Goal: Task Accomplishment & Management: Use online tool/utility

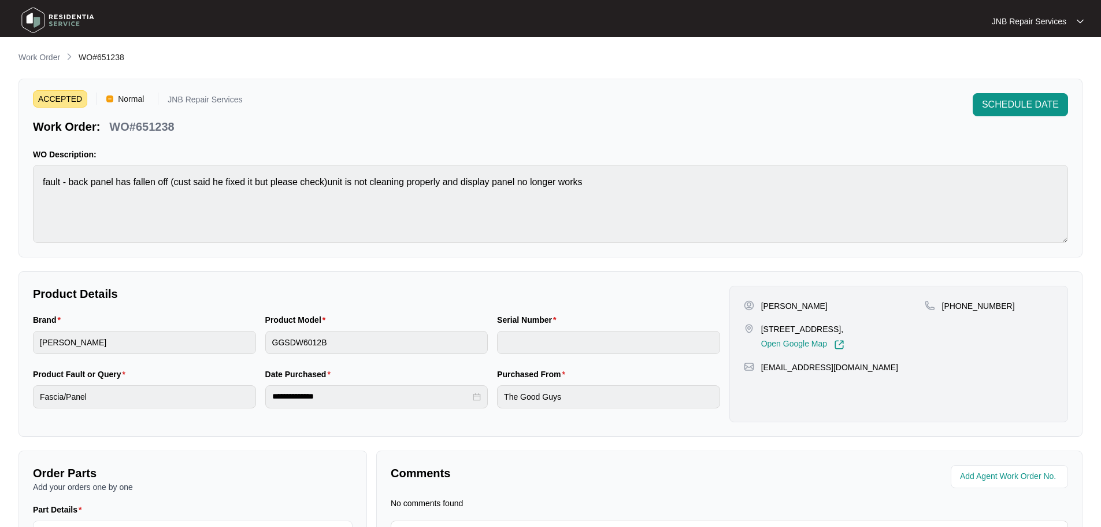
click at [63, 21] on img at bounding box center [57, 20] width 81 height 35
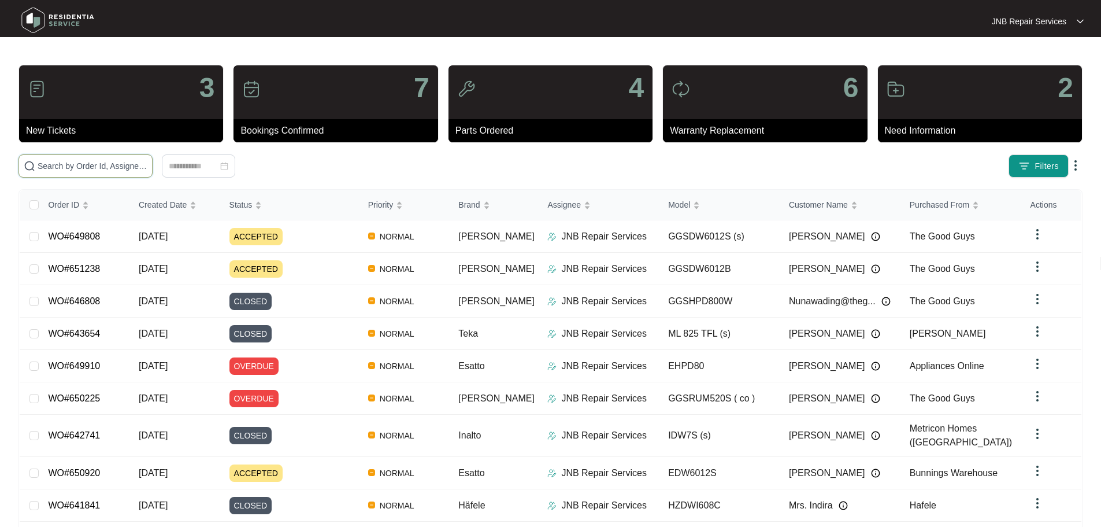
click at [147, 168] on input "text" at bounding box center [93, 166] width 110 height 13
paste input "650225"
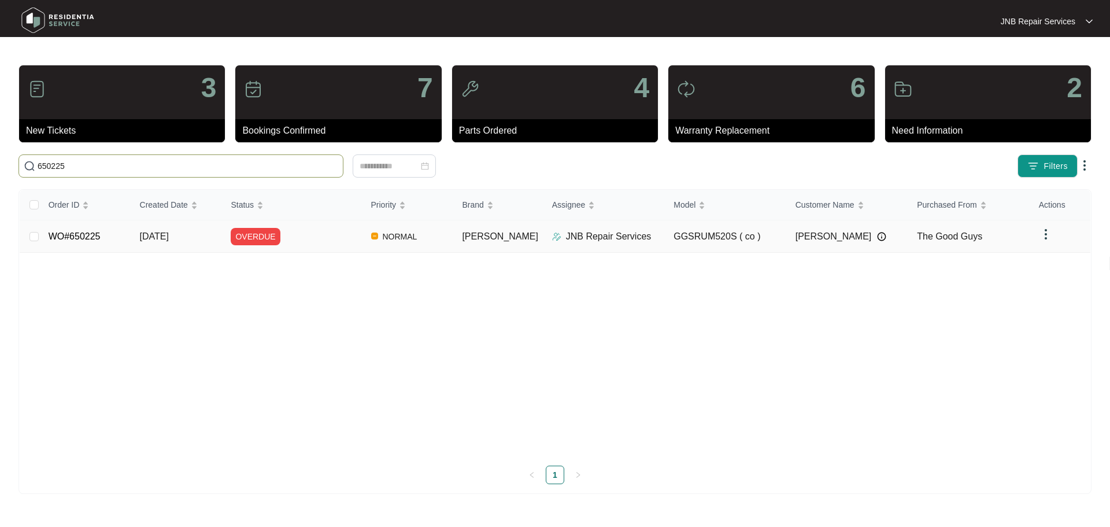
type input "650225"
click at [335, 242] on div "OVERDUE" at bounding box center [296, 236] width 131 height 17
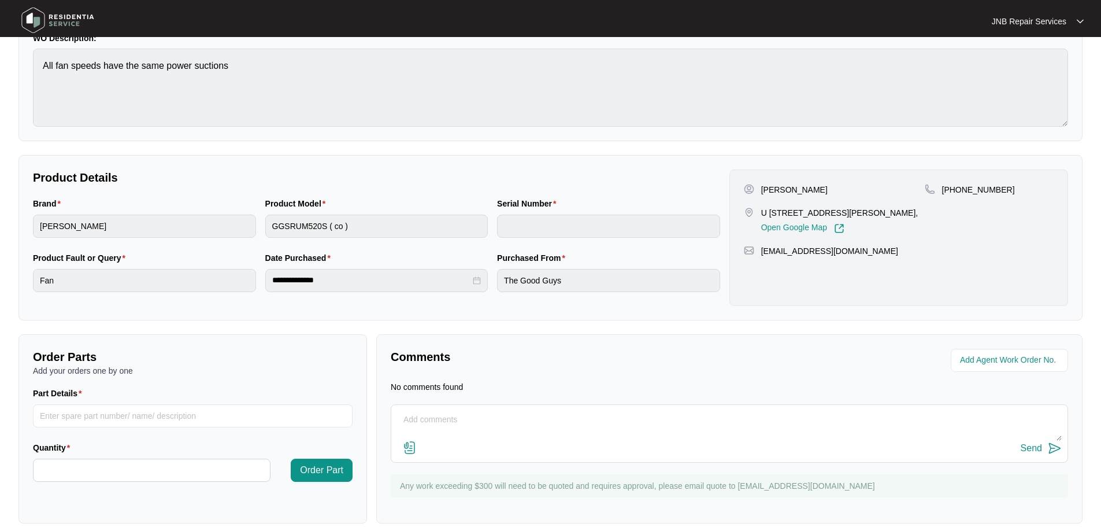
scroll to position [132, 0]
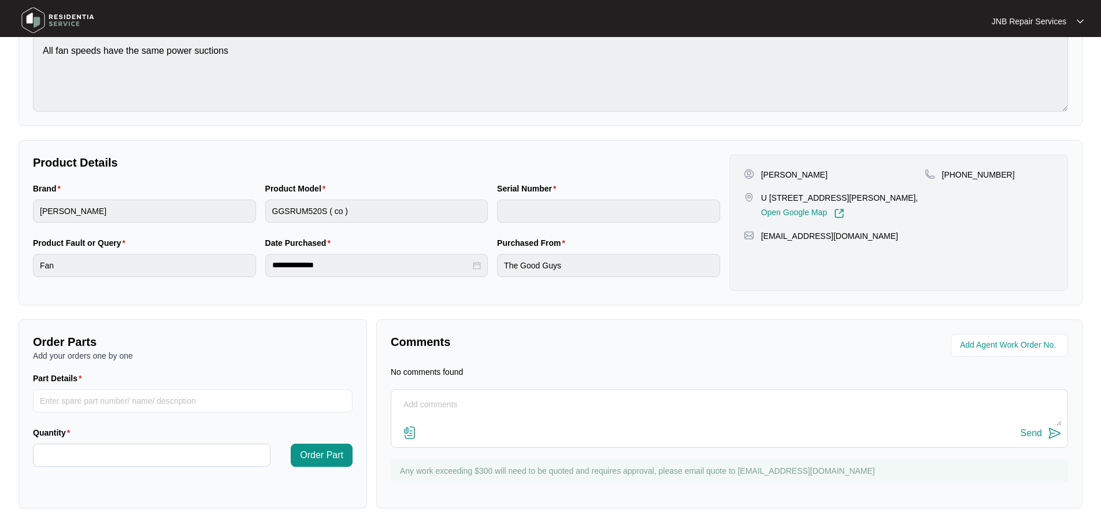
click at [476, 413] on textarea at bounding box center [729, 410] width 665 height 30
paste textarea "[DATE] [PERSON_NAME] As per customer range hood speeds not changing same speed …"
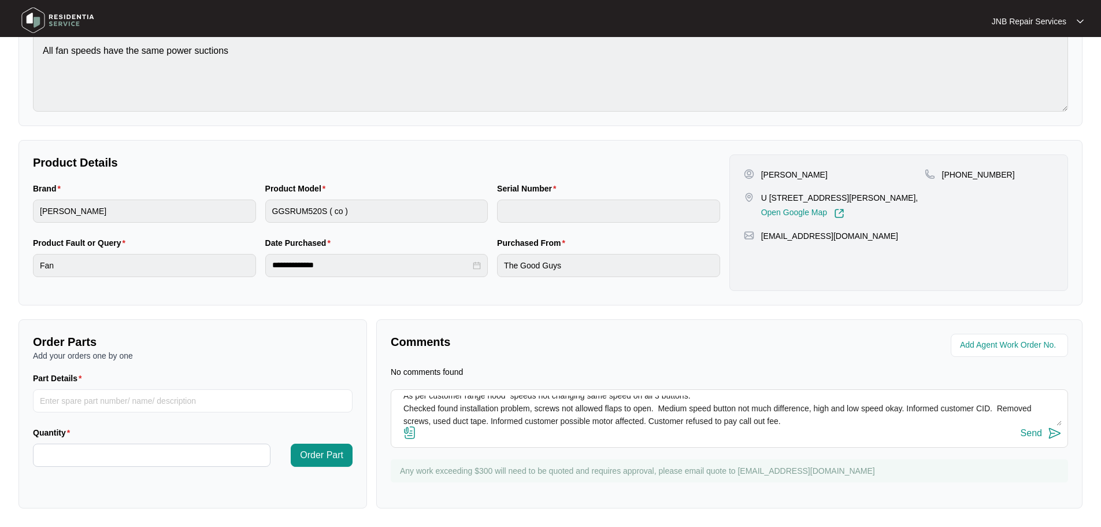
type textarea "[DATE] [PERSON_NAME] As per customer range hood speeds not changing same speed …"
click at [1040, 435] on div "Send" at bounding box center [1031, 433] width 21 height 10
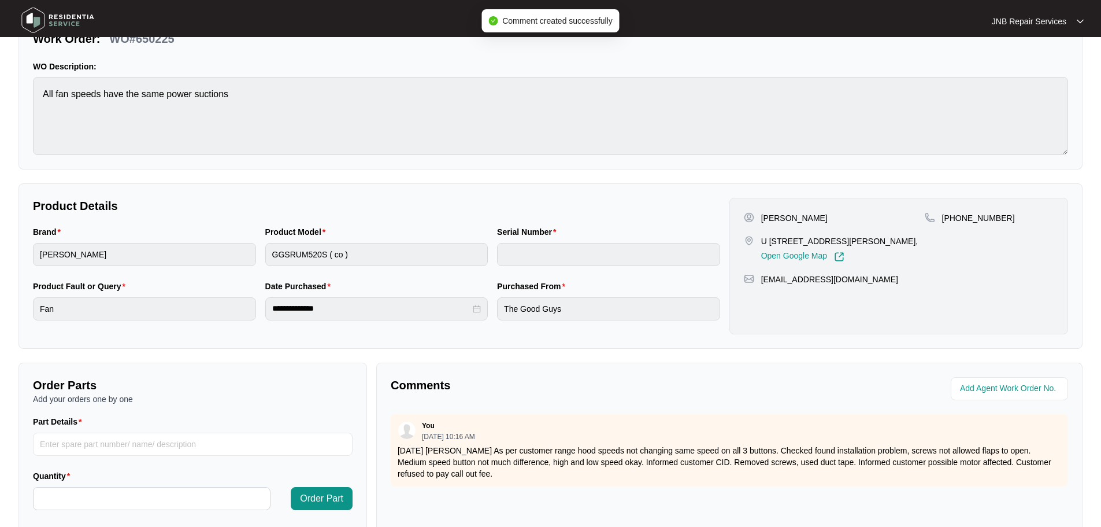
scroll to position [0, 0]
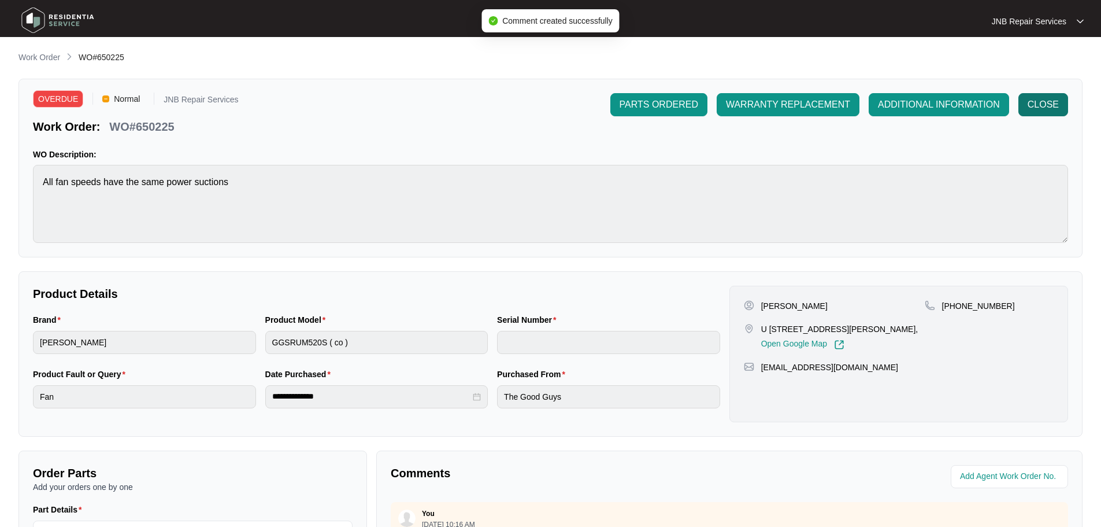
click at [1028, 103] on span "CLOSE" at bounding box center [1043, 105] width 31 height 14
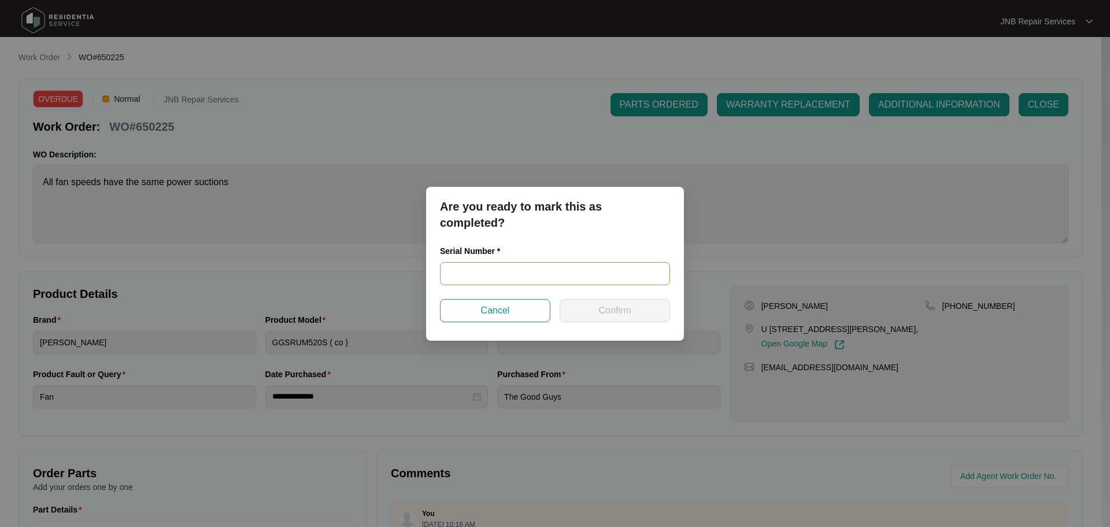
click at [575, 276] on input "text" at bounding box center [555, 273] width 230 height 23
paste input "JAG240300211"
type input "JAG240300211"
click at [604, 314] on span "Confirm" at bounding box center [614, 310] width 32 height 14
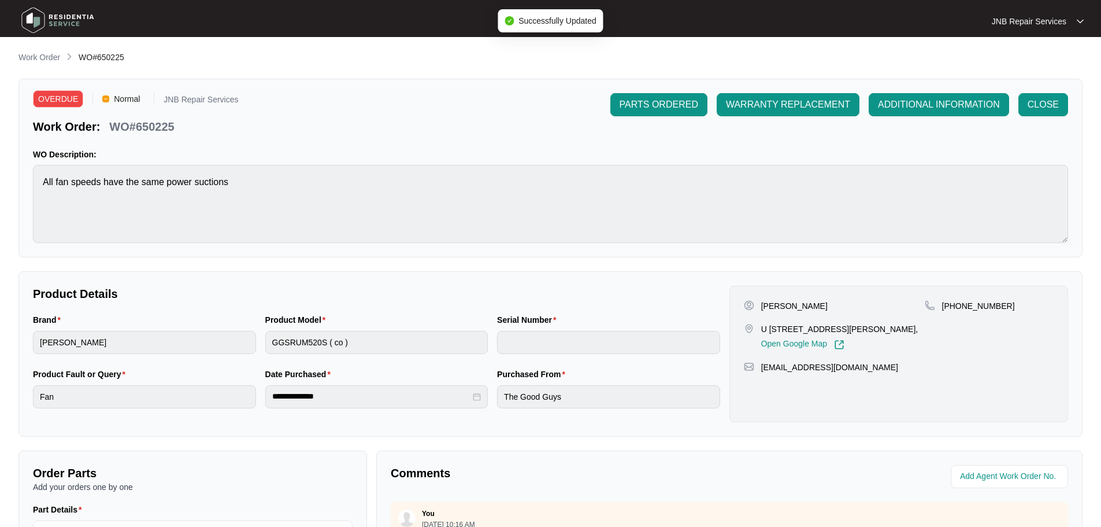
type input "JAG240300211"
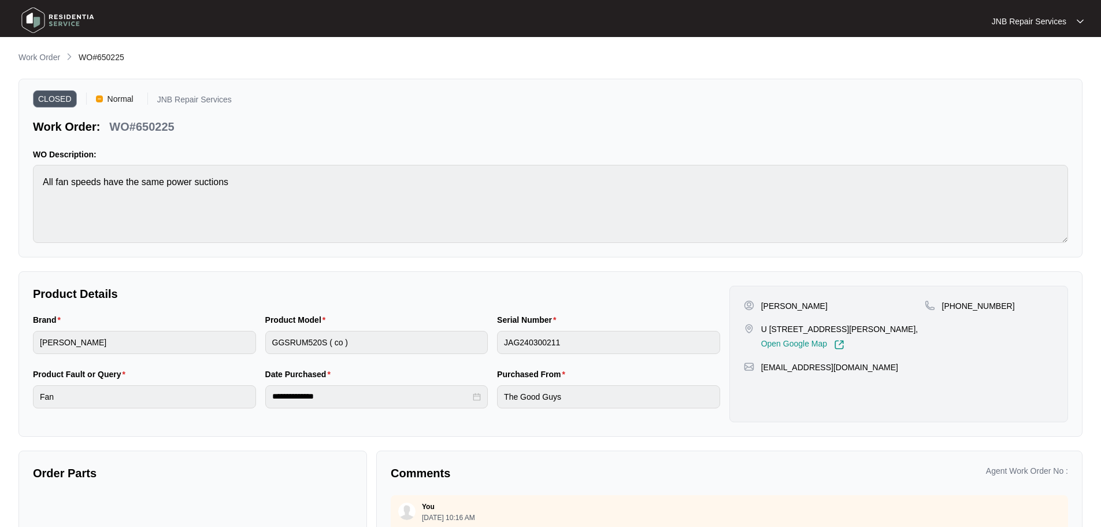
click at [51, 23] on img at bounding box center [57, 20] width 81 height 35
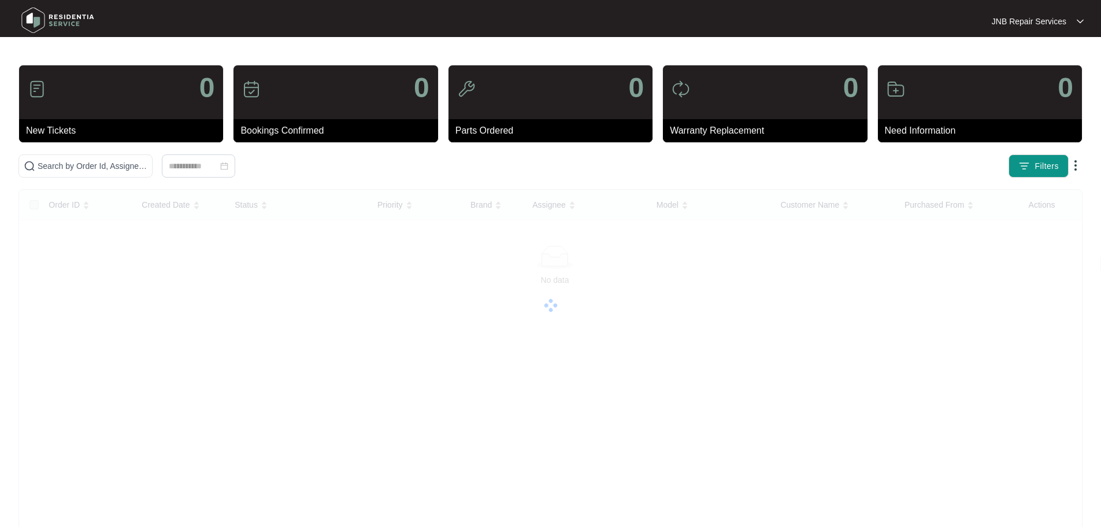
click at [51, 23] on img at bounding box center [57, 20] width 81 height 35
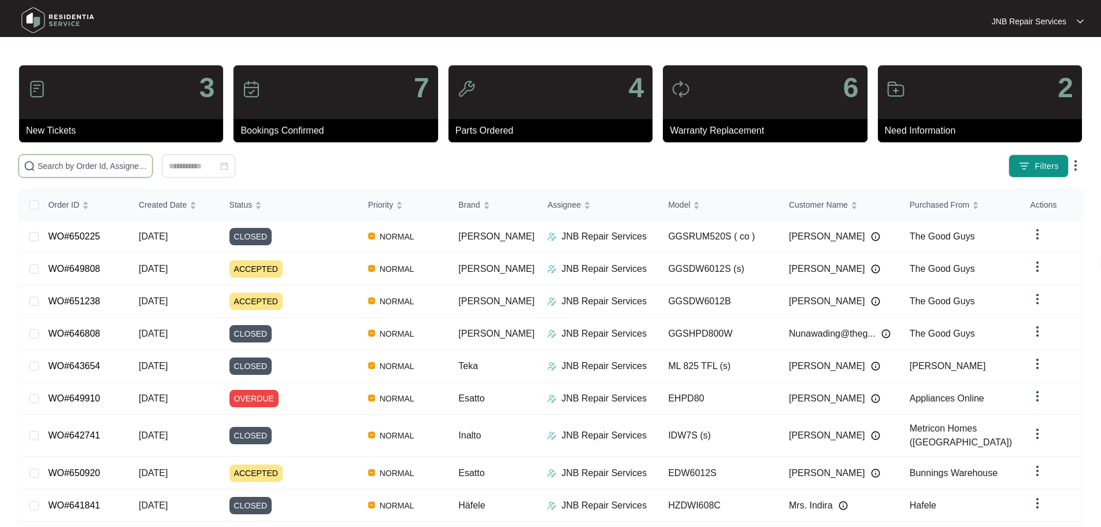
click at [147, 165] on input "text" at bounding box center [93, 166] width 110 height 13
paste input "643009"
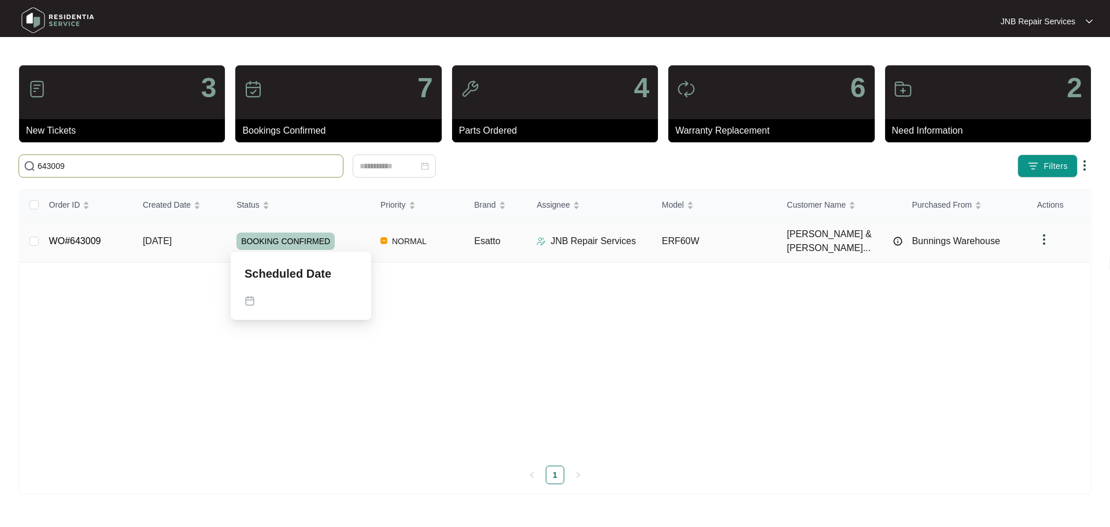
type input "643009"
click at [346, 244] on div "BOOKING CONFIRMED" at bounding box center [303, 240] width 135 height 17
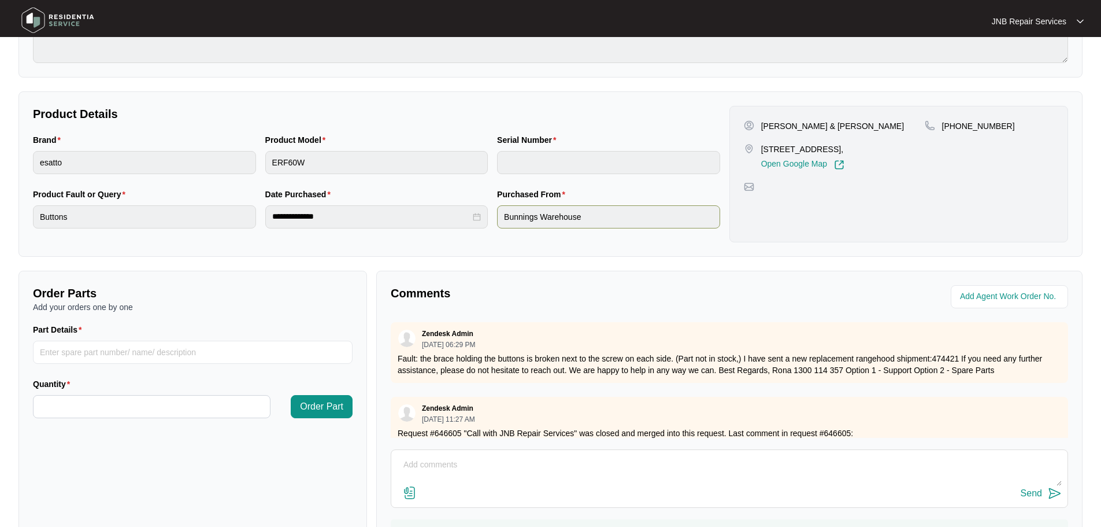
scroll to position [240, 0]
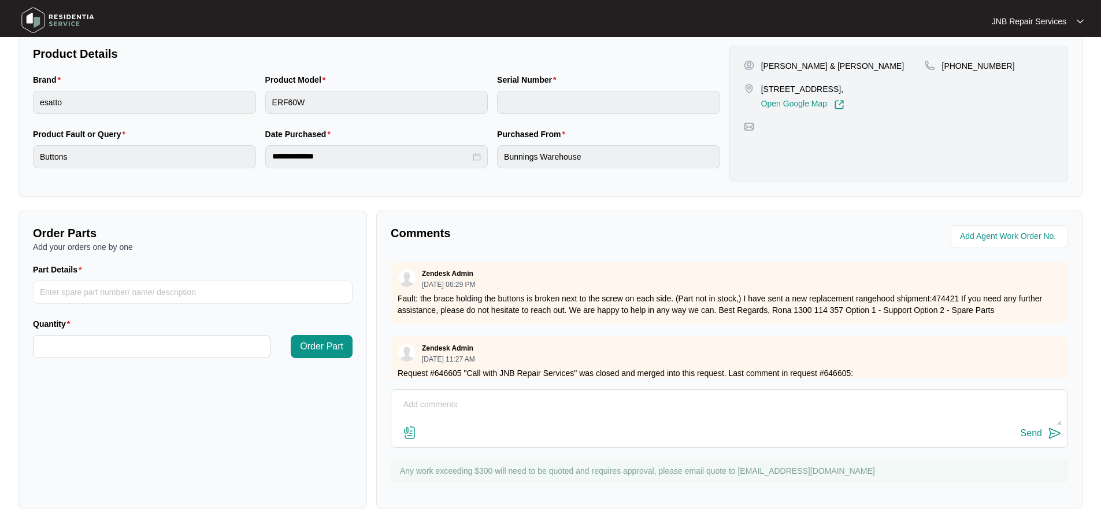
click at [531, 418] on textarea at bounding box center [729, 410] width 665 height 30
paste textarea "13/10 [PERSON_NAME] complaint unit button holder broken, not working , replaced…"
type textarea "13/10 [PERSON_NAME] complaint unit button holder broken, not working , replaced…"
click at [1035, 432] on div "Send" at bounding box center [1031, 433] width 21 height 10
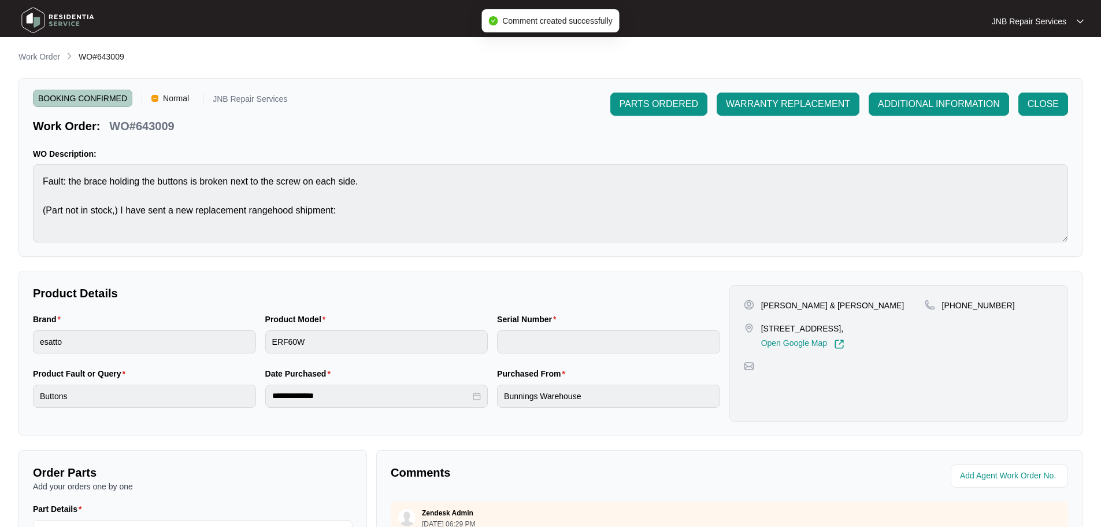
scroll to position [0, 0]
click at [1059, 102] on button "CLOSE" at bounding box center [1043, 104] width 50 height 23
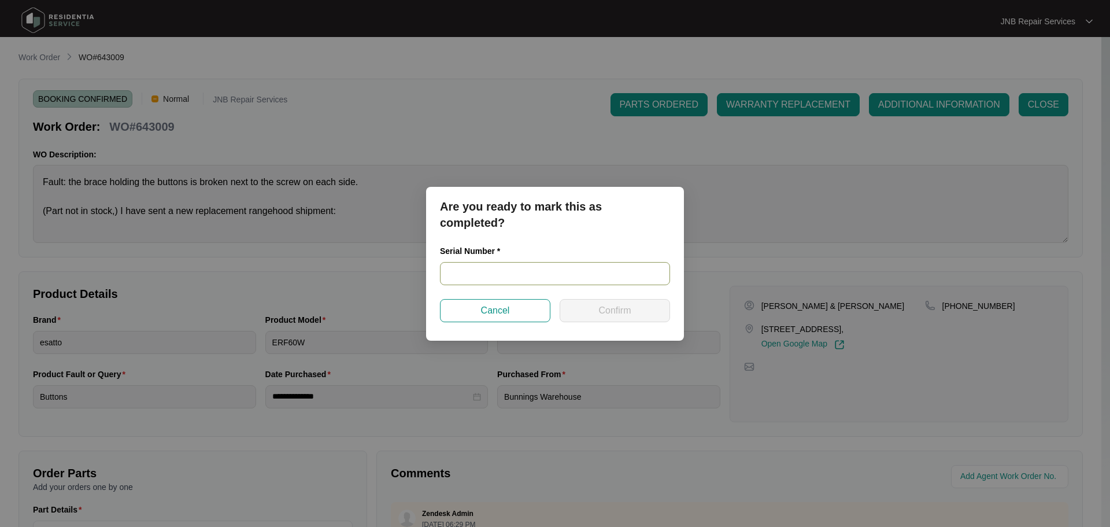
click at [532, 272] on input "text" at bounding box center [555, 273] width 230 height 23
paste input "540J157540333173100015"
type input "540J157540333173100015"
click at [620, 310] on span "Confirm" at bounding box center [614, 310] width 32 height 14
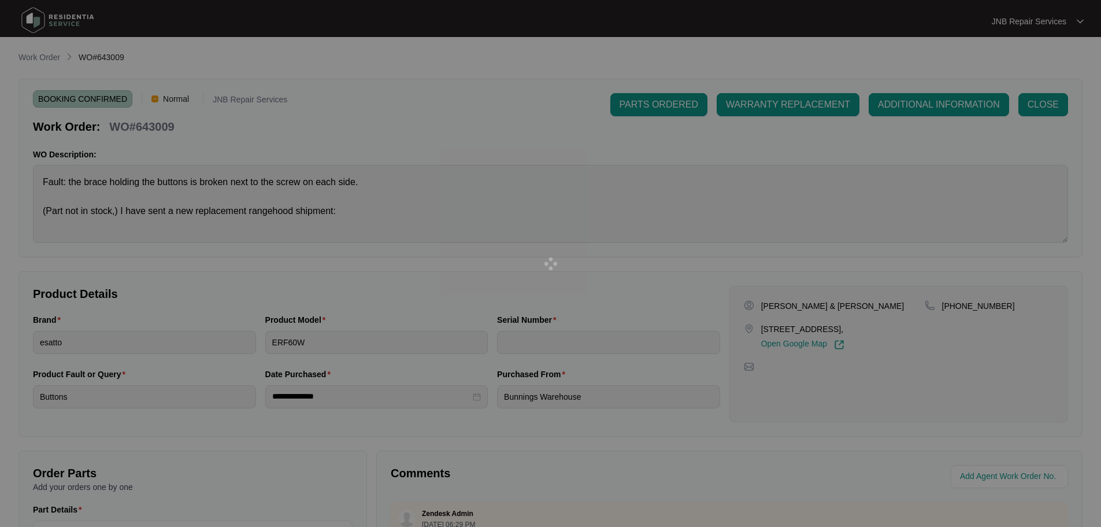
type input "540J157540333173100015"
